Goal: Register for event/course

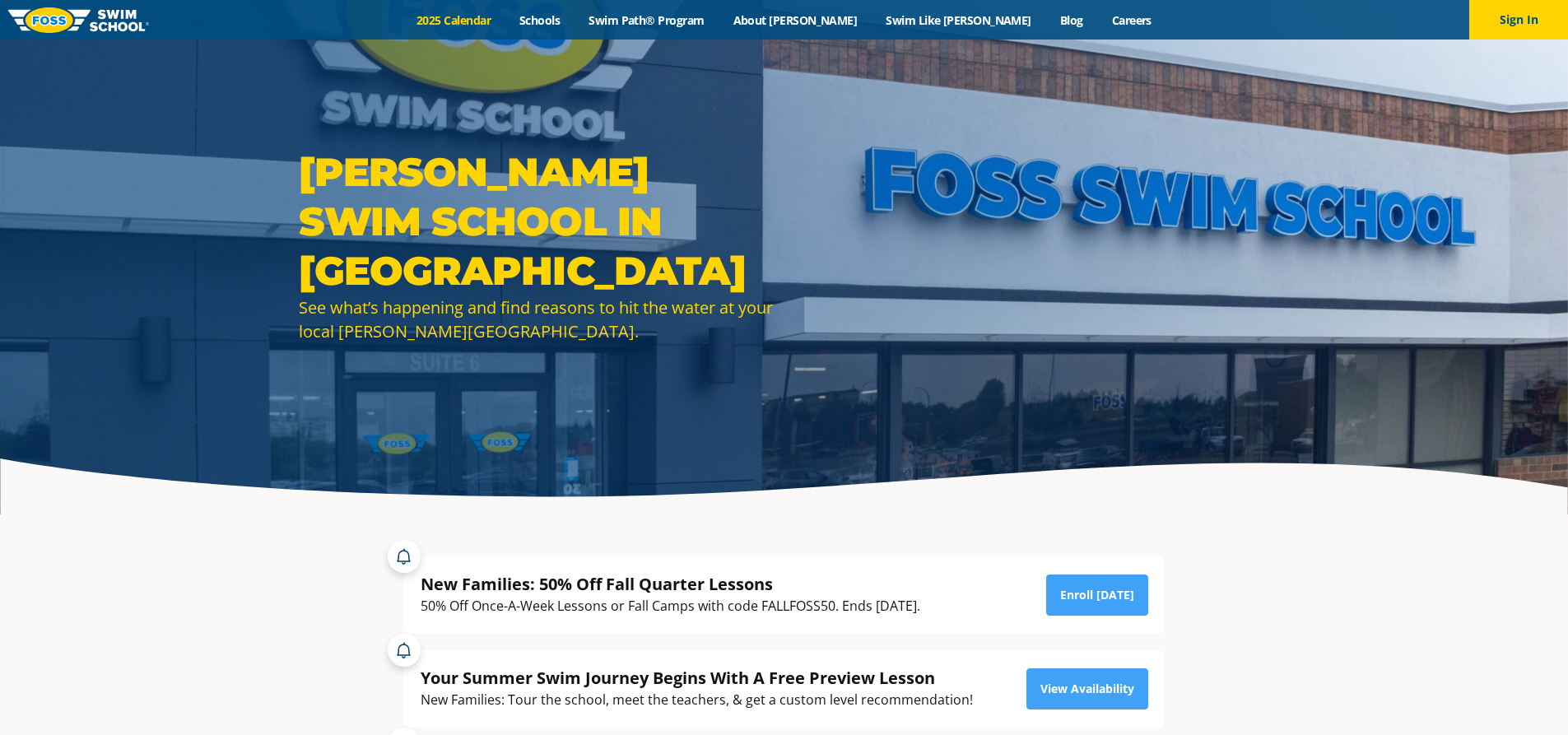
click at [505, 22] on link "2025 Calendar" at bounding box center [453, 19] width 103 height 16
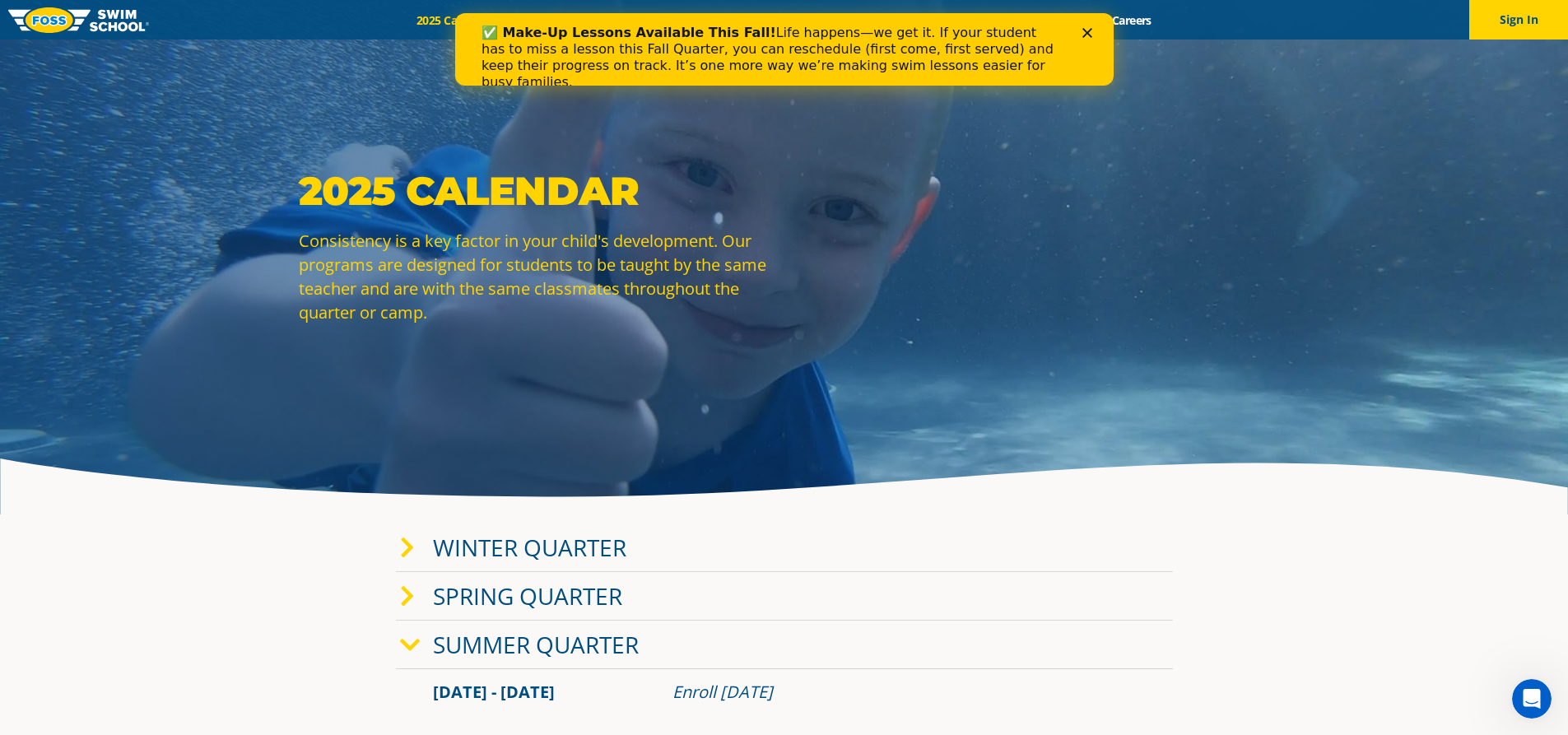
click at [1091, 33] on icon "Close" at bounding box center [1086, 32] width 10 height 10
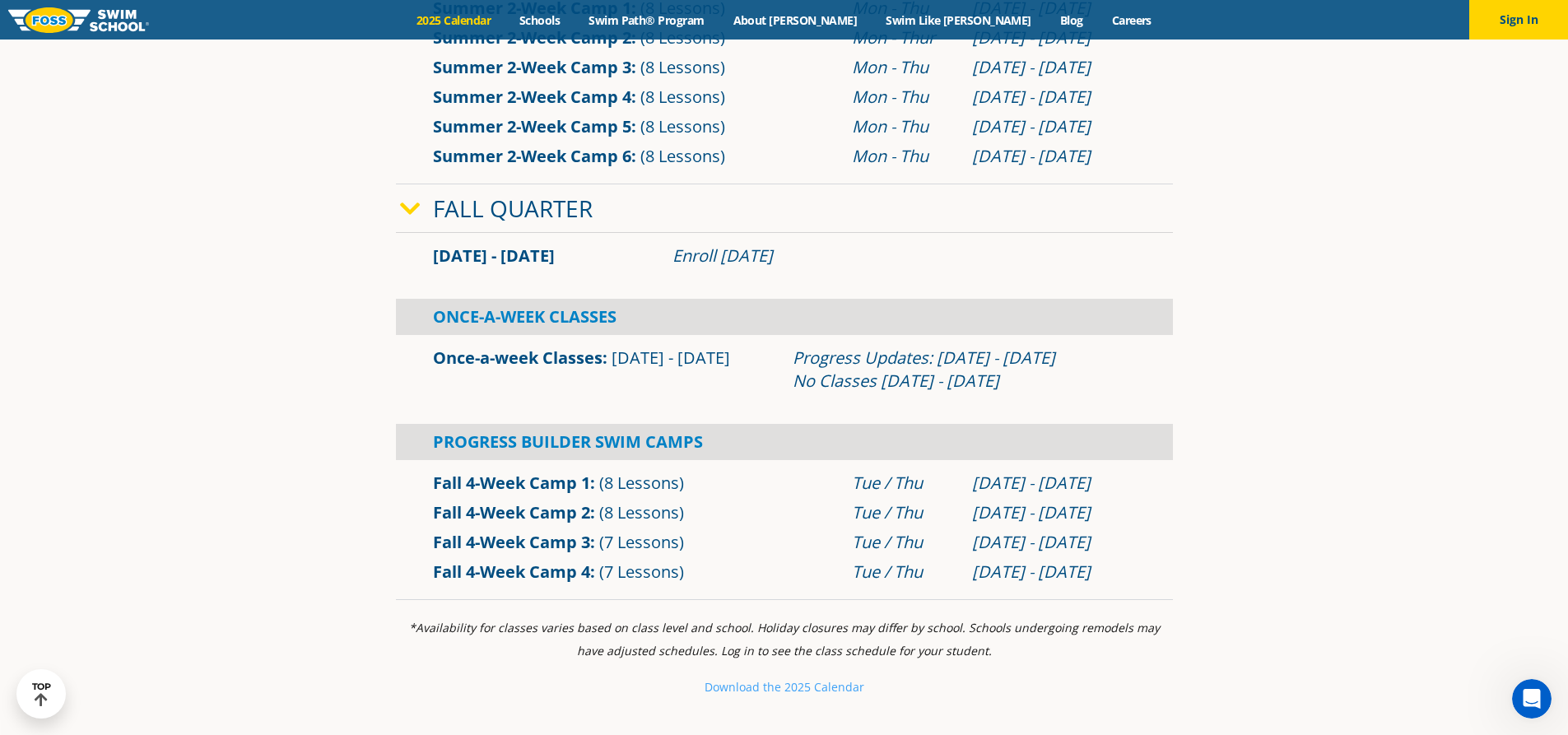
scroll to position [988, 0]
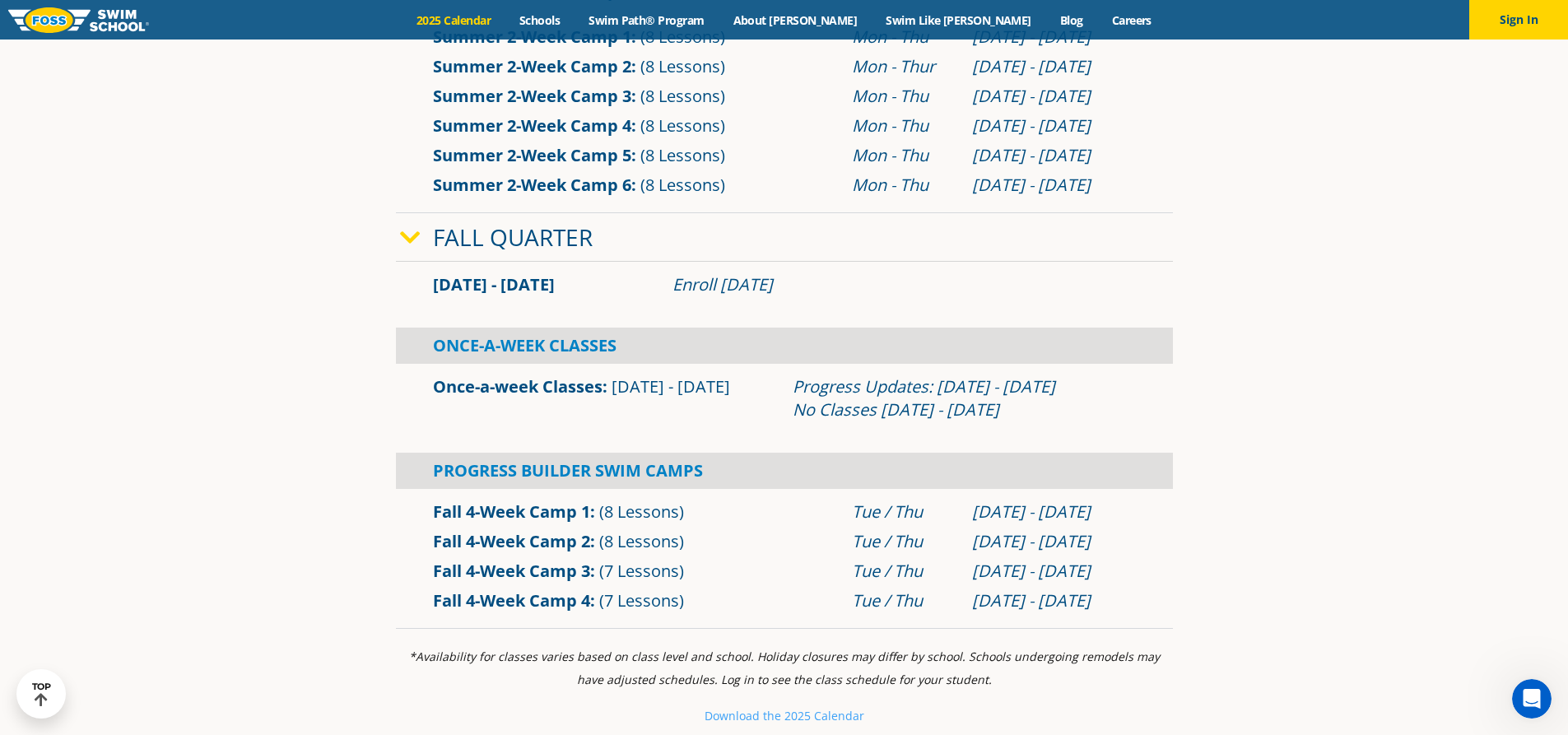
click at [652, 391] on span "Sep 2 - Dec 22" at bounding box center [671, 387] width 119 height 22
click at [519, 339] on div "Once-A-Week Classes" at bounding box center [784, 346] width 777 height 36
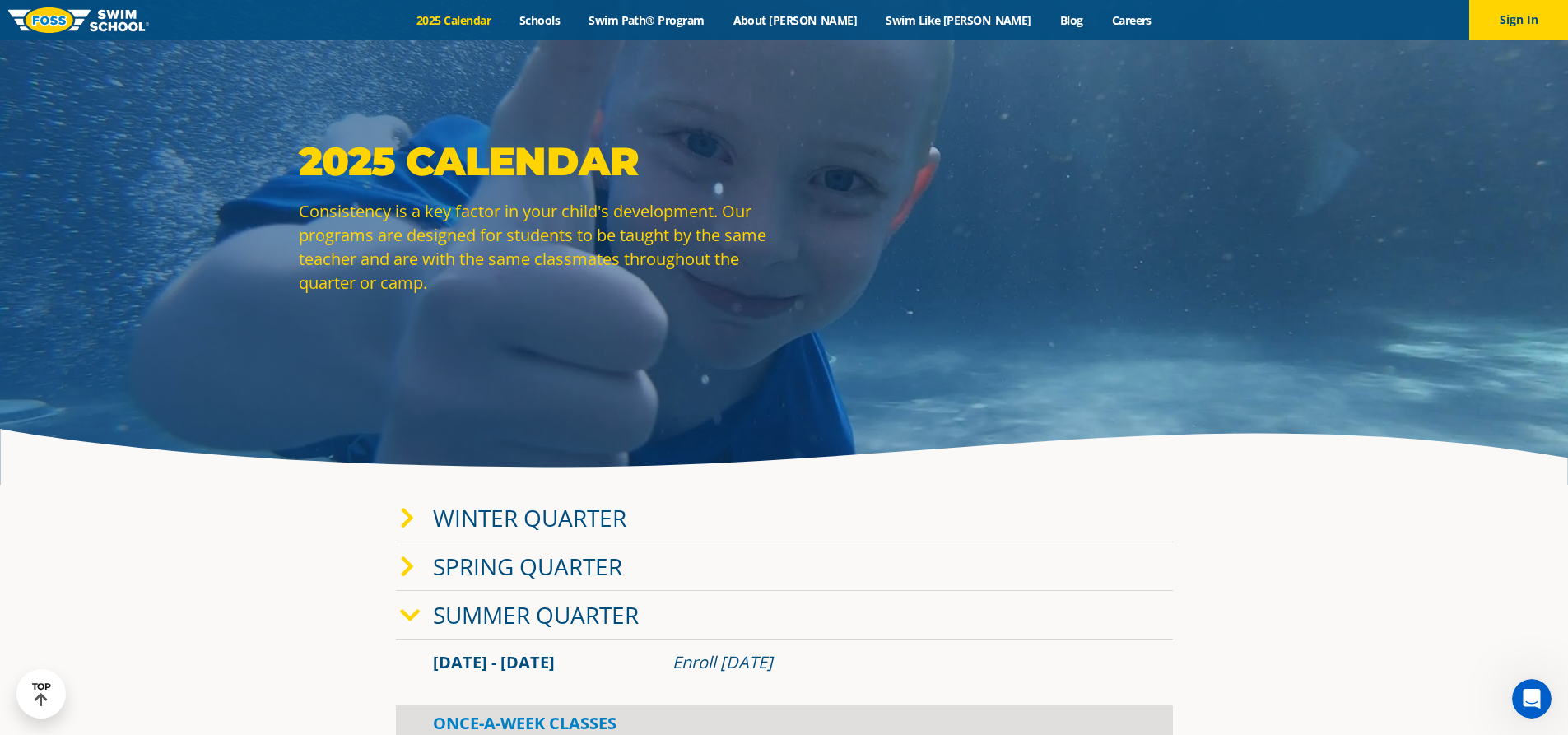
scroll to position [0, 0]
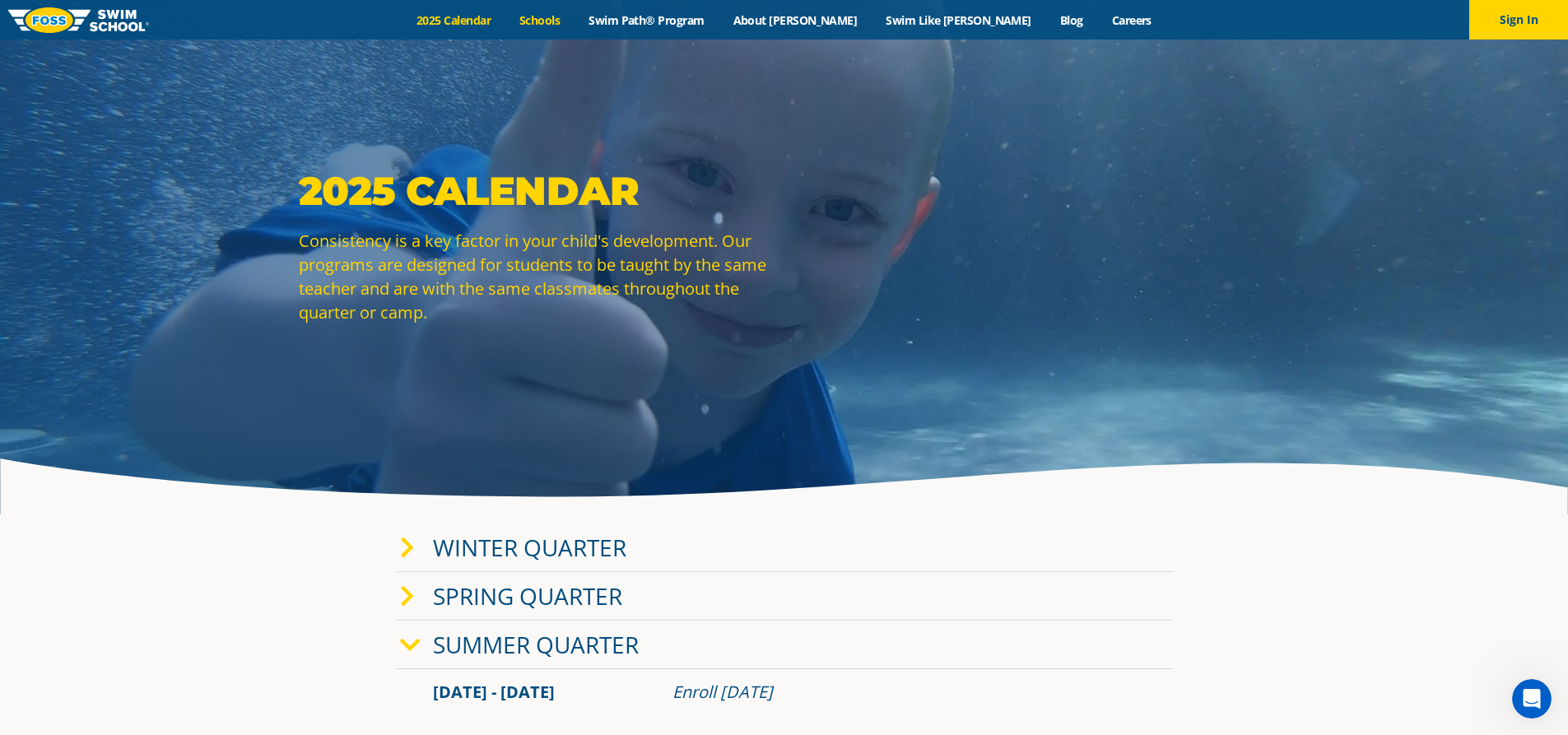
click at [575, 19] on link "Schools" at bounding box center [539, 19] width 70 height 16
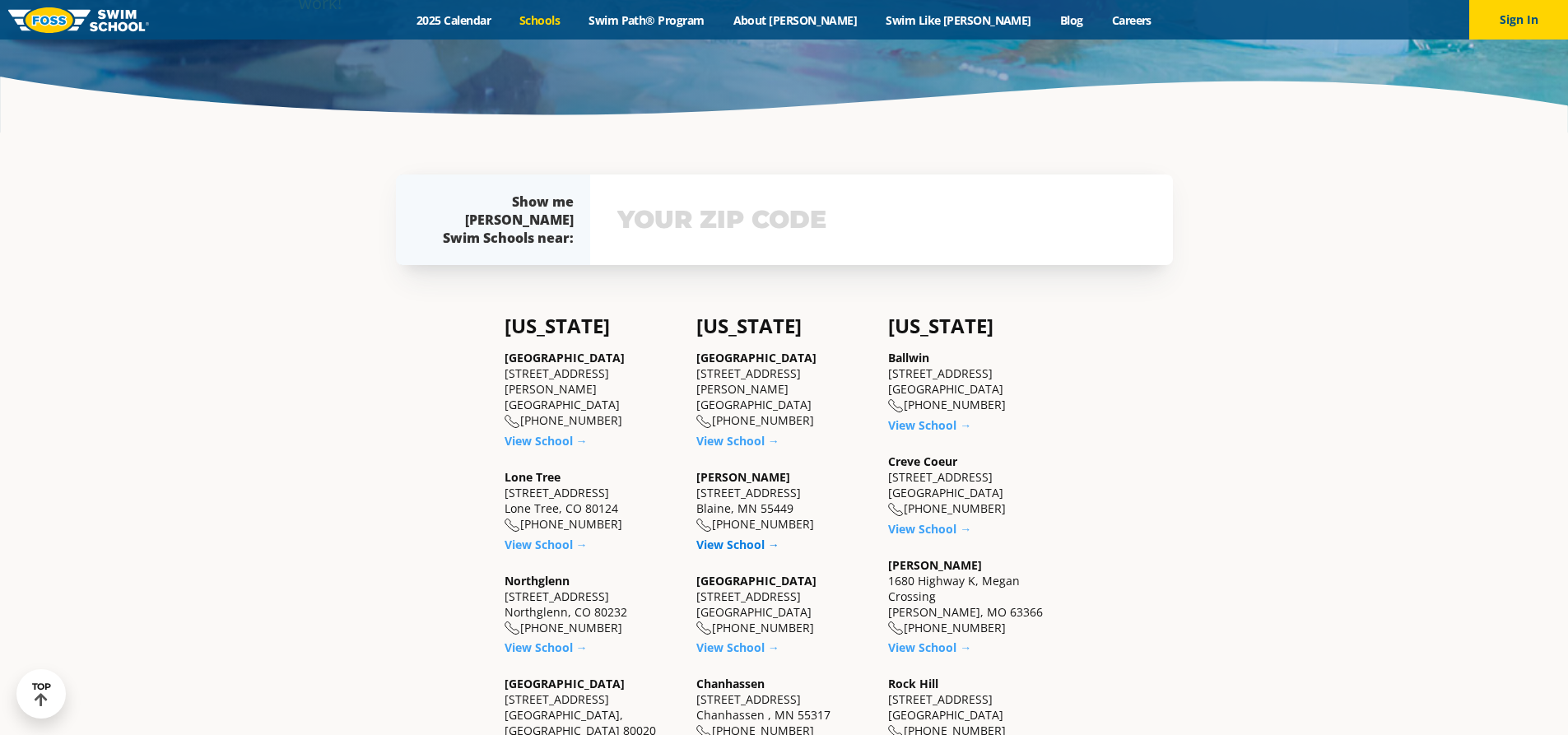
scroll to position [412, 0]
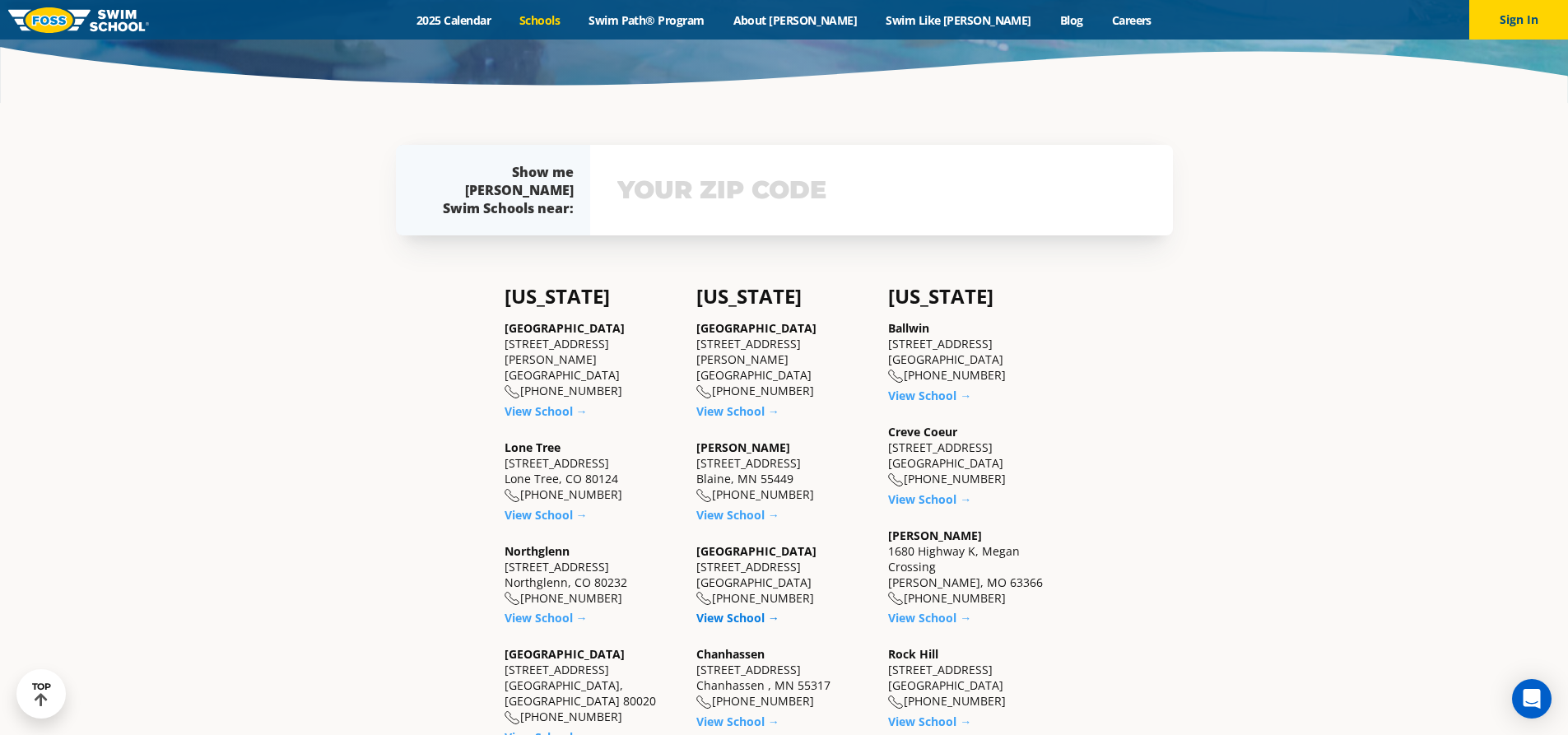
click at [752, 622] on link "View School →" at bounding box center [738, 617] width 83 height 16
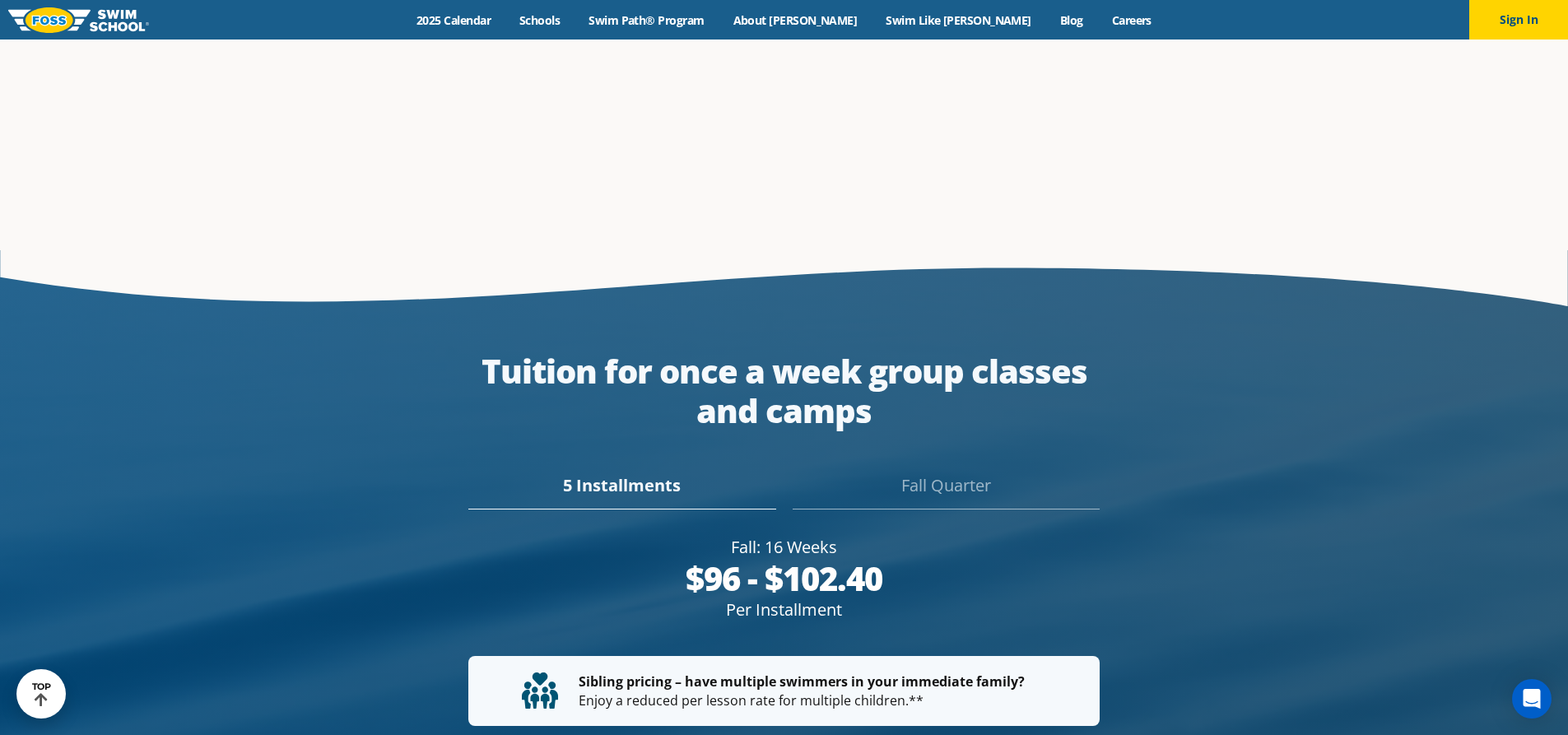
scroll to position [3046, 0]
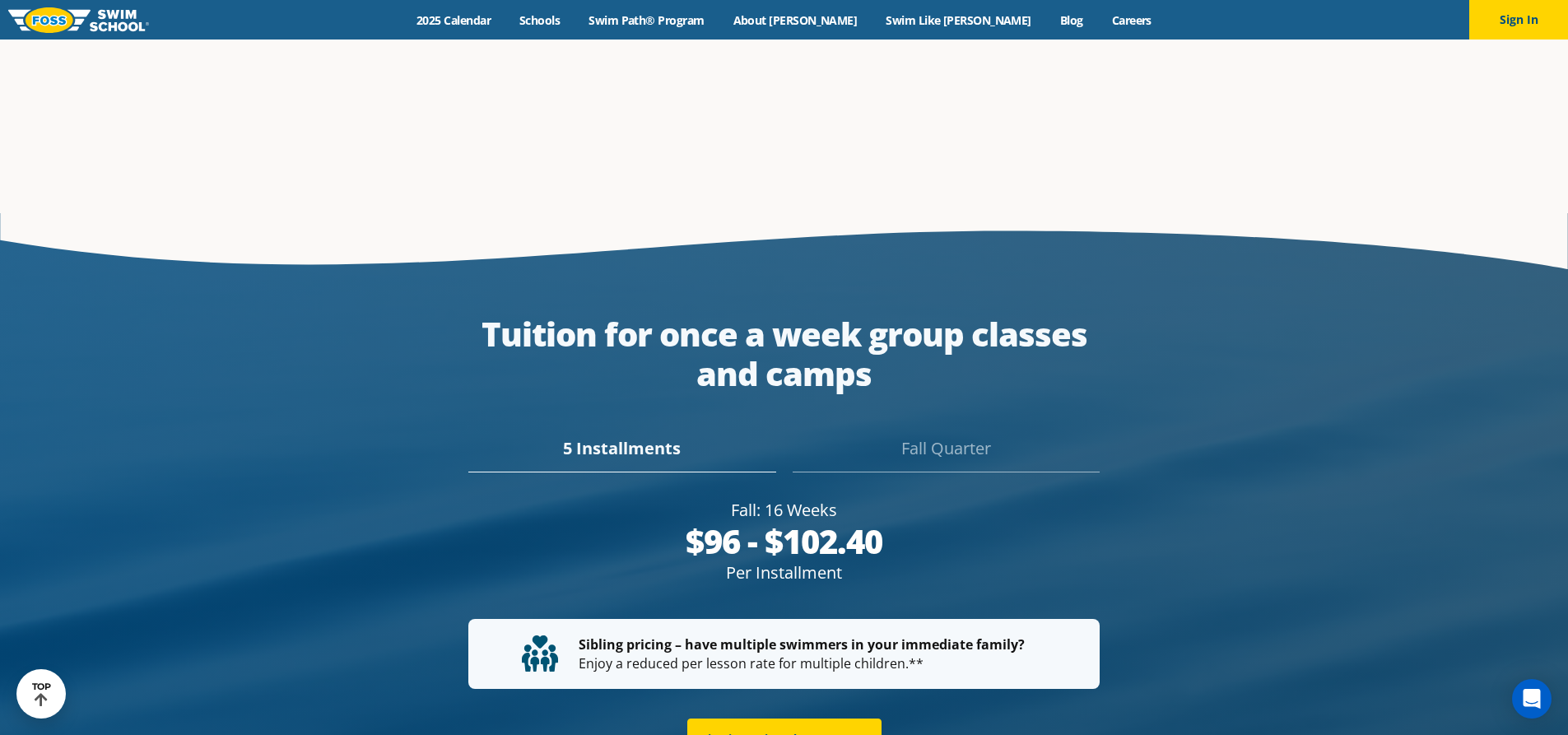
drag, startPoint x: 873, startPoint y: 497, endPoint x: 659, endPoint y: 481, distance: 214.6
click at [659, 522] on div "$96 - $102.40" at bounding box center [783, 541] width 631 height 40
click at [993, 437] on div "Fall Quarter" at bounding box center [945, 454] width 307 height 36
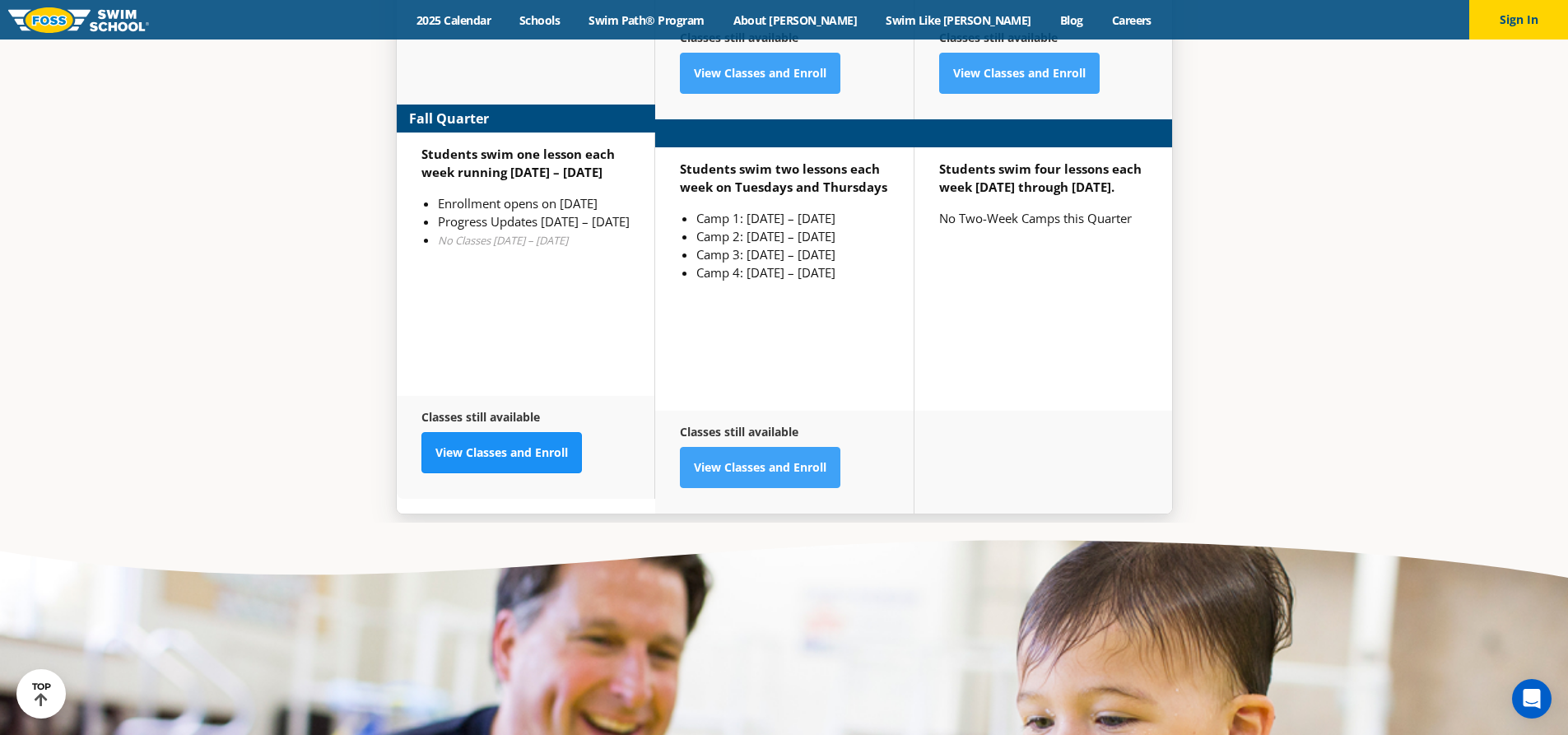
scroll to position [4505, 0]
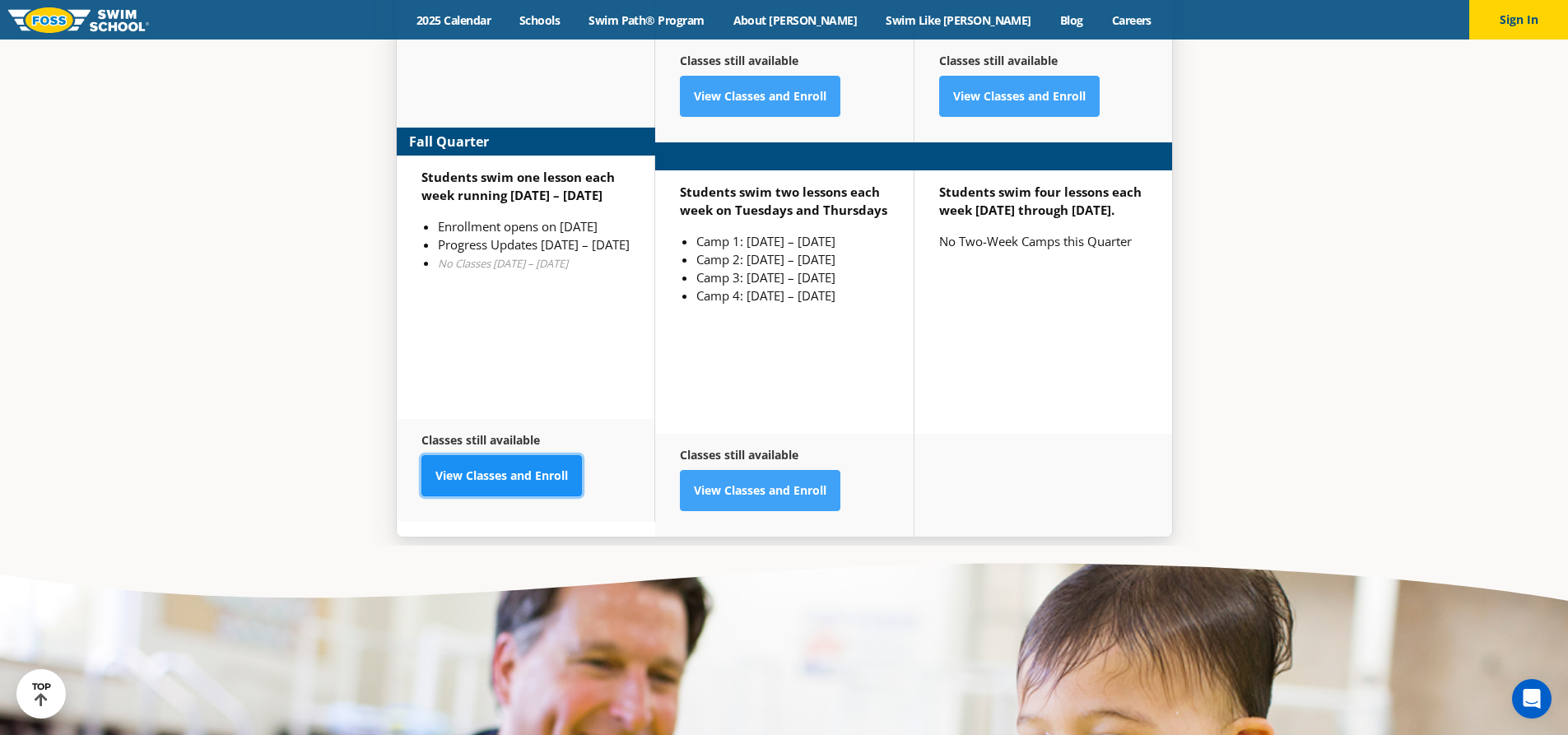
click at [505, 457] on link "View Classes and Enroll" at bounding box center [501, 475] width 160 height 41
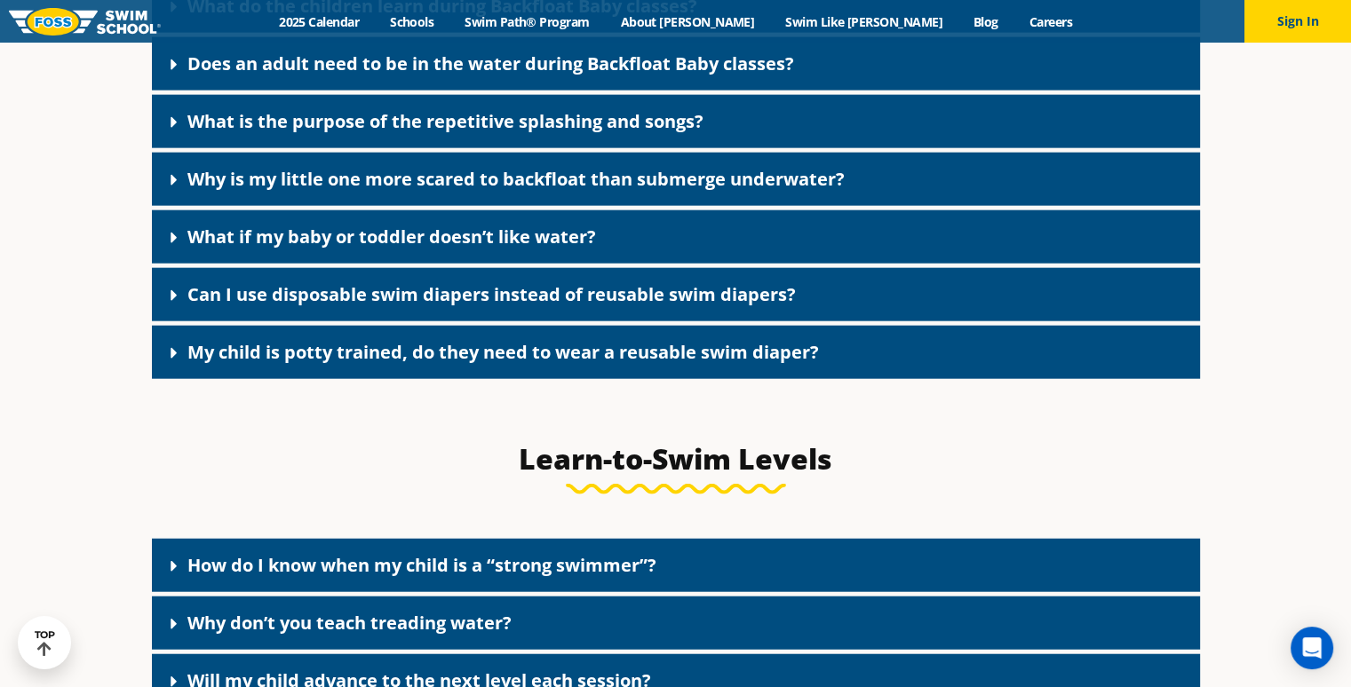
scroll to position [3951, 0]
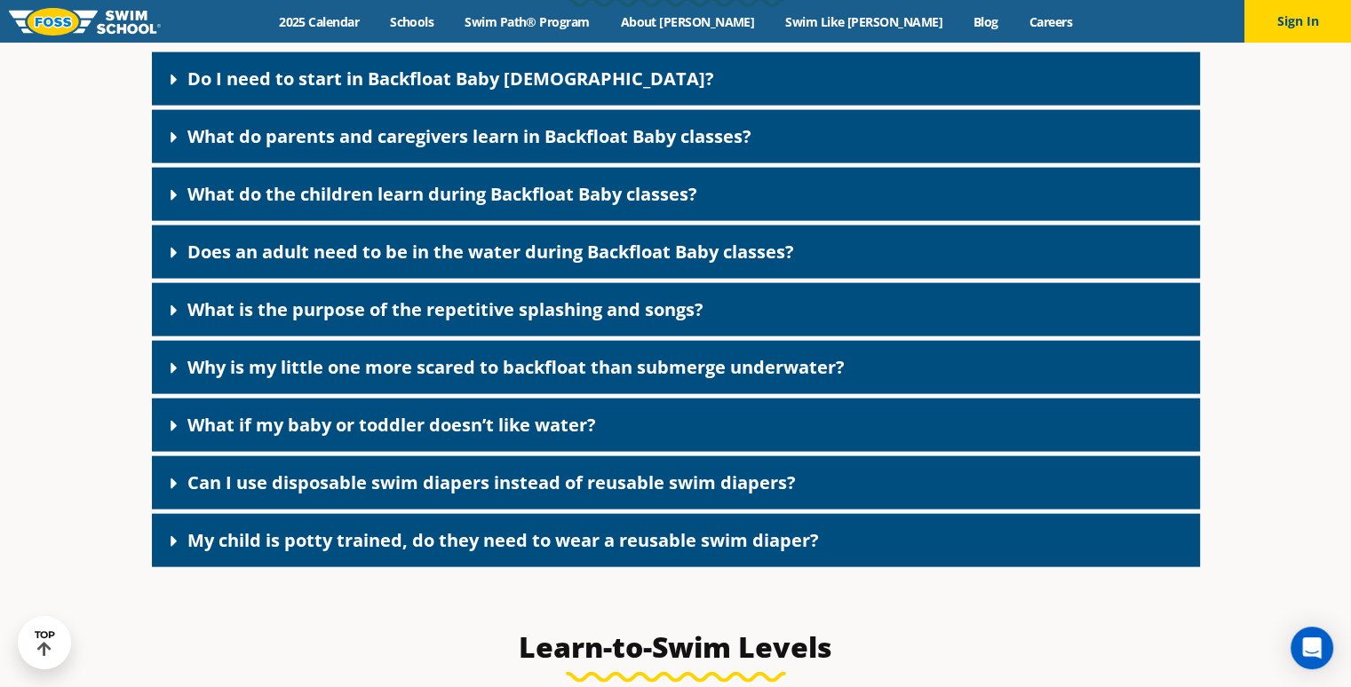
click at [322, 91] on link "Do I need to start in Backfloat Baby [DEMOGRAPHIC_DATA]?" at bounding box center [450, 79] width 527 height 24
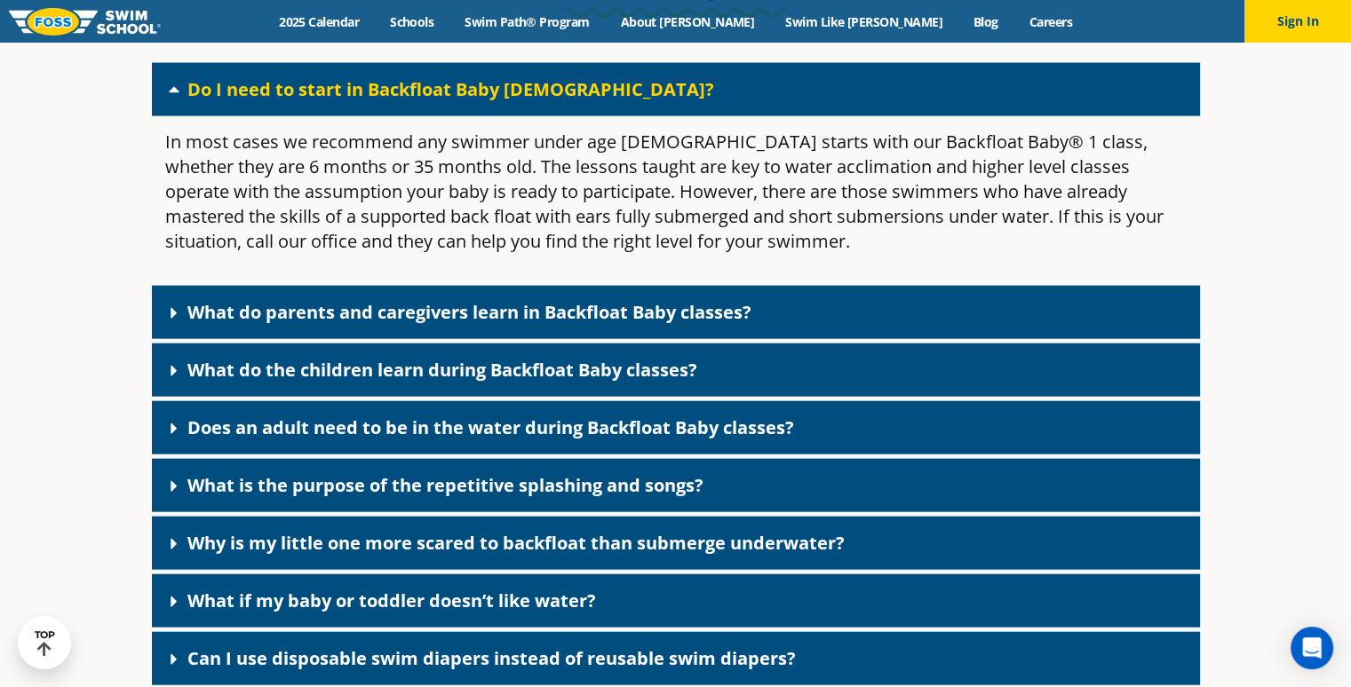
scroll to position [3862, 0]
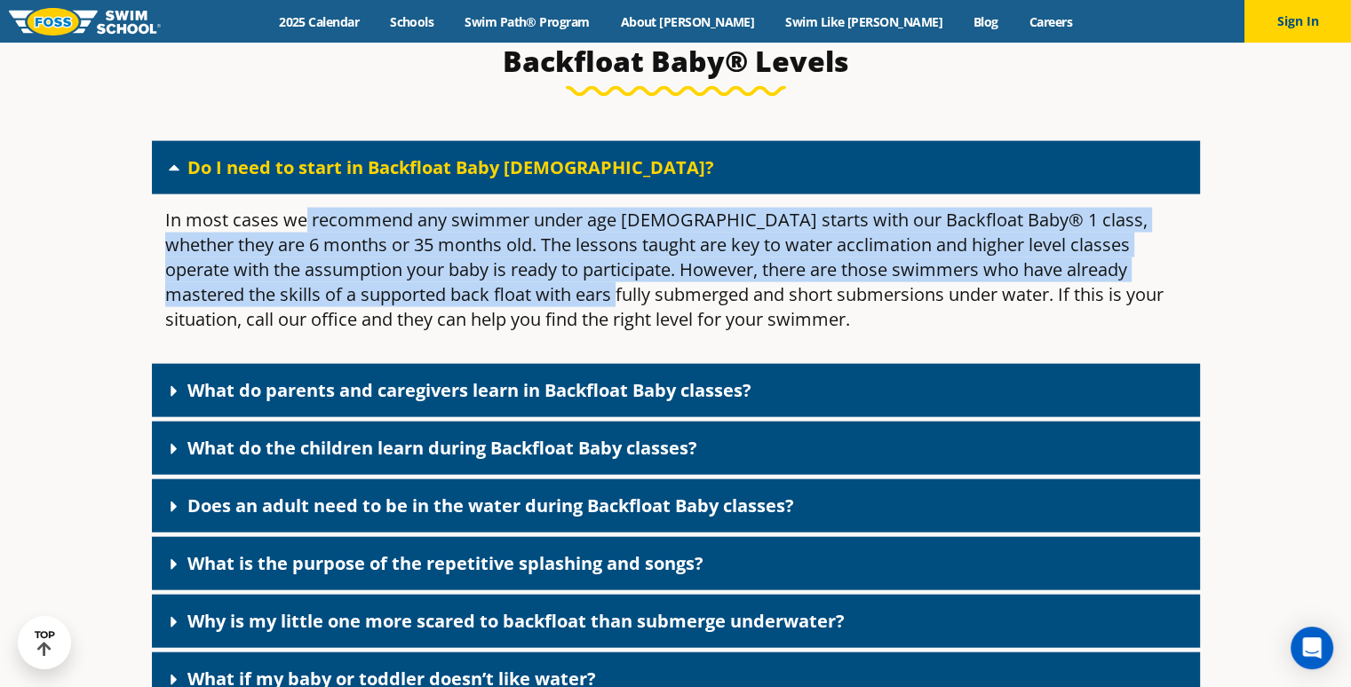
drag, startPoint x: 305, startPoint y: 245, endPoint x: 586, endPoint y: 312, distance: 289.3
click at [586, 312] on p "In most cases we recommend any swimmer under age [DEMOGRAPHIC_DATA] starts with…" at bounding box center [675, 270] width 1021 height 124
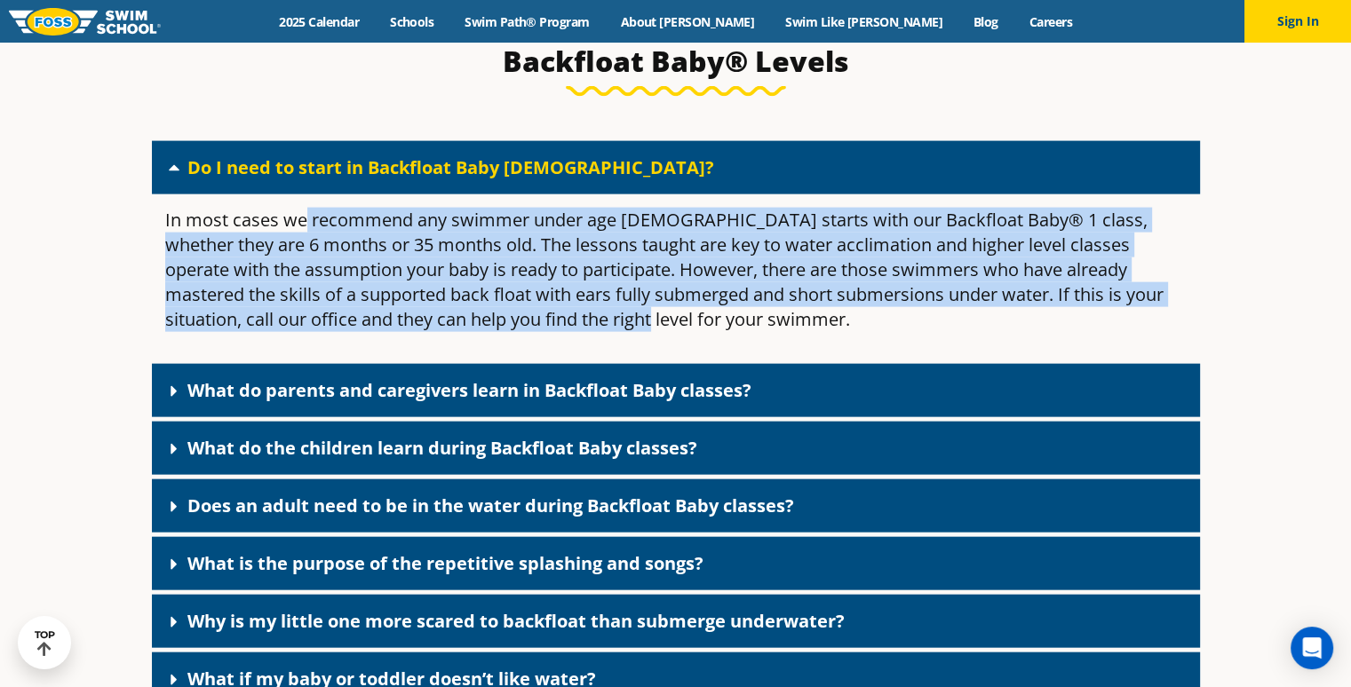
drag, startPoint x: 586, startPoint y: 338, endPoint x: 304, endPoint y: 218, distance: 306.8
click at [304, 218] on div "In most cases we recommend any swimmer under age [DEMOGRAPHIC_DATA] starts with…" at bounding box center [676, 277] width 1048 height 165
click at [322, 244] on p "In most cases we recommend any swimmer under age [DEMOGRAPHIC_DATA] starts with…" at bounding box center [675, 270] width 1021 height 124
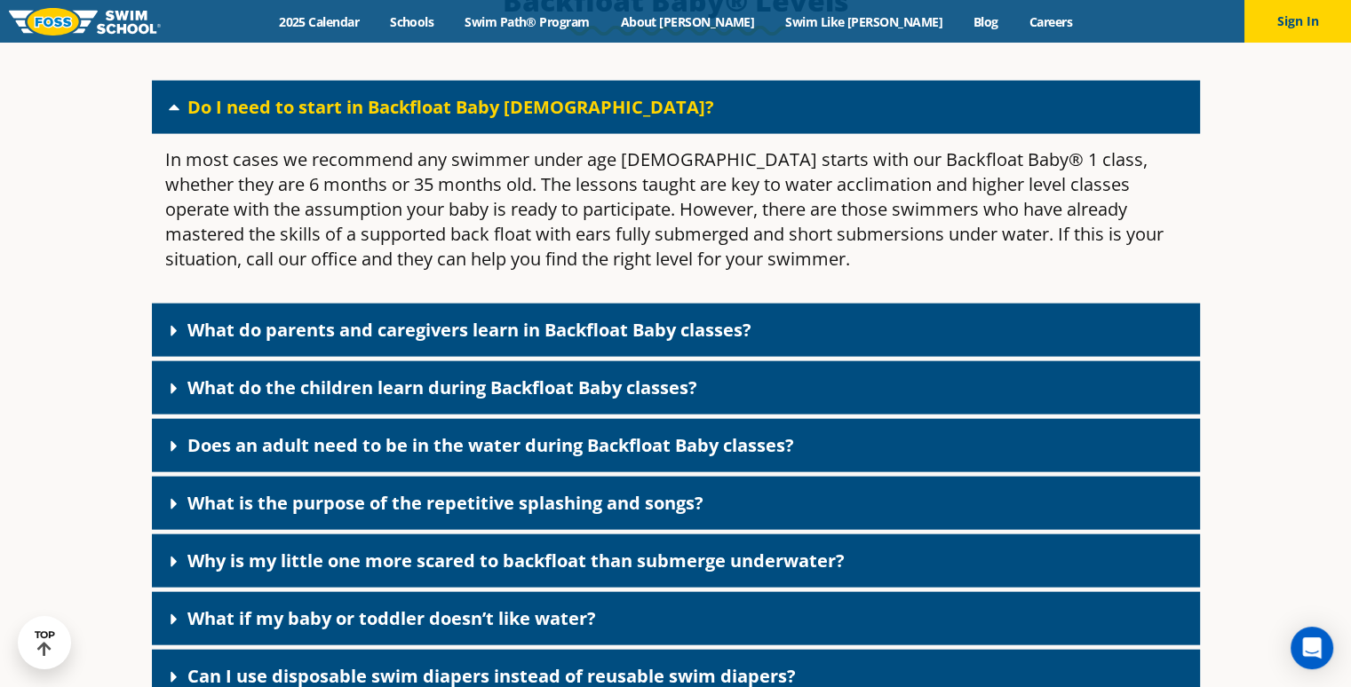
scroll to position [4128, 0]
